Goal: Task Accomplishment & Management: Use online tool/utility

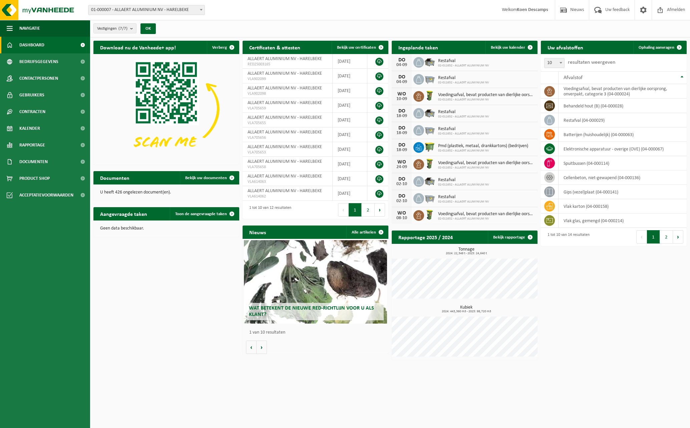
drag, startPoint x: 517, startPoint y: 49, endPoint x: 391, endPoint y: 42, distance: 126.1
click at [517, 49] on span "Bekijk uw kalender" at bounding box center [508, 47] width 34 height 4
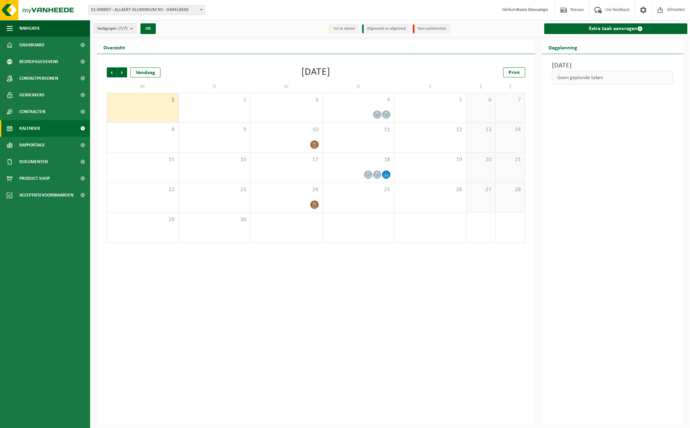
click at [601, 31] on link "Extra taak aanvragen" at bounding box center [617, 28] width 144 height 11
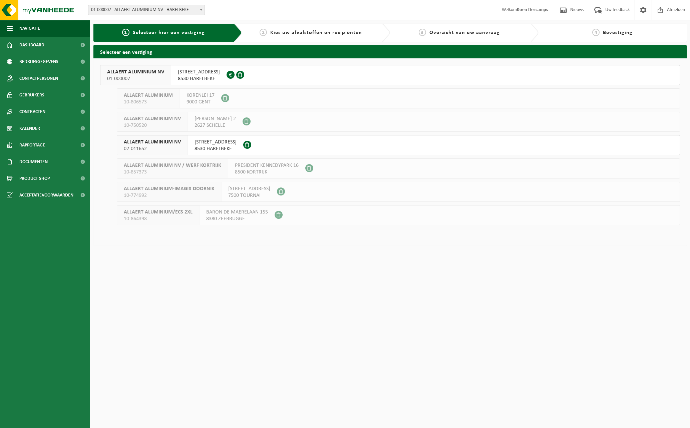
click at [218, 144] on span "BOERDERIJSTRAAT 40" at bounding box center [216, 142] width 42 height 7
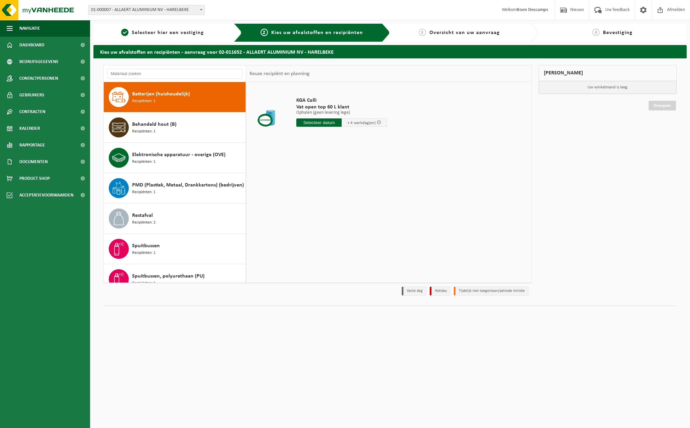
click at [173, 129] on div "Behandeld hout (B) Recipiënten: 1" at bounding box center [188, 128] width 112 height 20
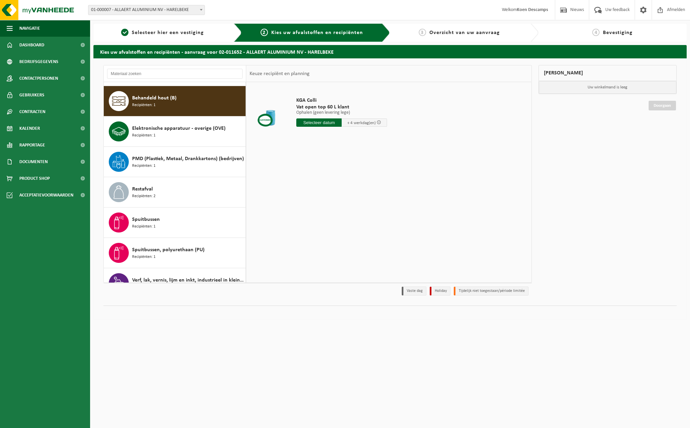
scroll to position [30, 0]
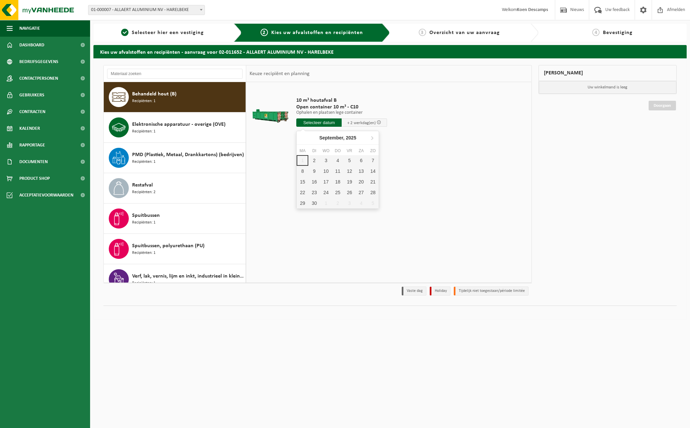
click at [304, 122] on input "text" at bounding box center [318, 123] width 45 height 8
click at [311, 161] on div "2" at bounding box center [314, 160] width 12 height 11
type input "Van 2025-09-02"
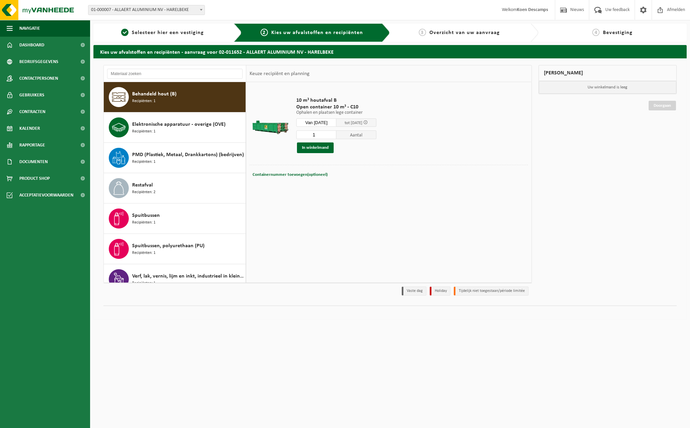
click at [324, 148] on button "In winkelmand" at bounding box center [315, 148] width 37 height 11
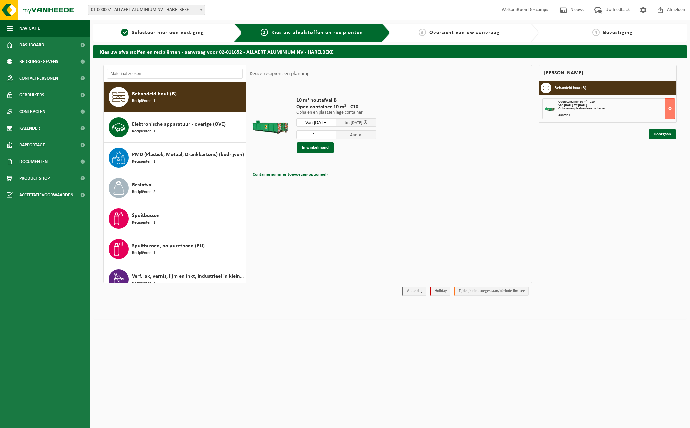
click at [666, 133] on link "Doorgaan" at bounding box center [662, 135] width 27 height 10
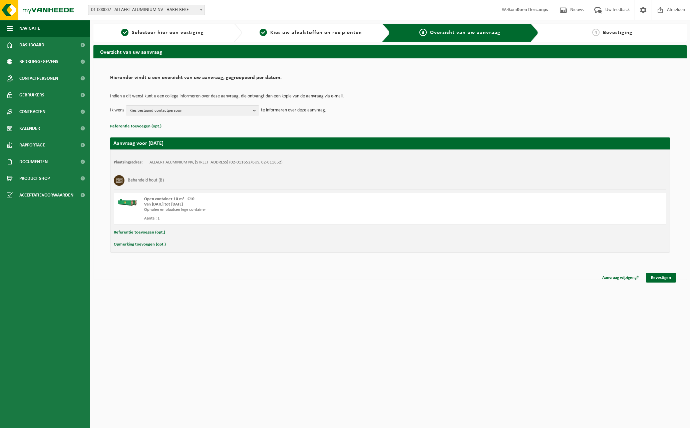
click at [668, 277] on link "Bevestigen" at bounding box center [661, 278] width 30 height 10
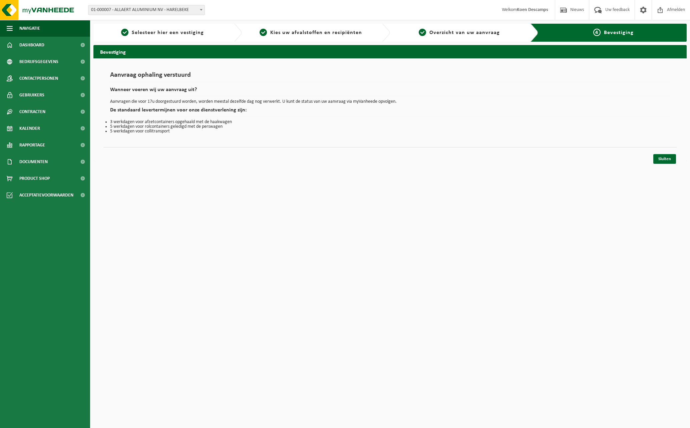
click at [665, 157] on link "Sluiten" at bounding box center [665, 159] width 23 height 10
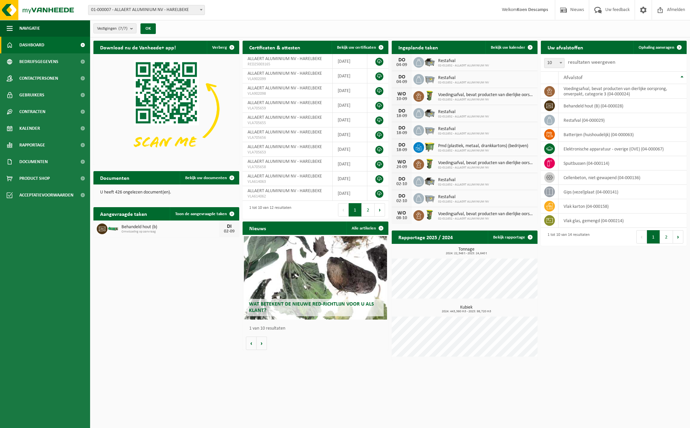
click at [556, 321] on div "Download nu de Vanheede+ app! Verberg Certificaten & attesten Bekijk uw certifi…" at bounding box center [390, 200] width 597 height 326
click at [281, 266] on div "Wat betekent de nieuwe RED-richtlijn voor u als klant?" at bounding box center [315, 277] width 143 height 83
